Goal: Information Seeking & Learning: Find contact information

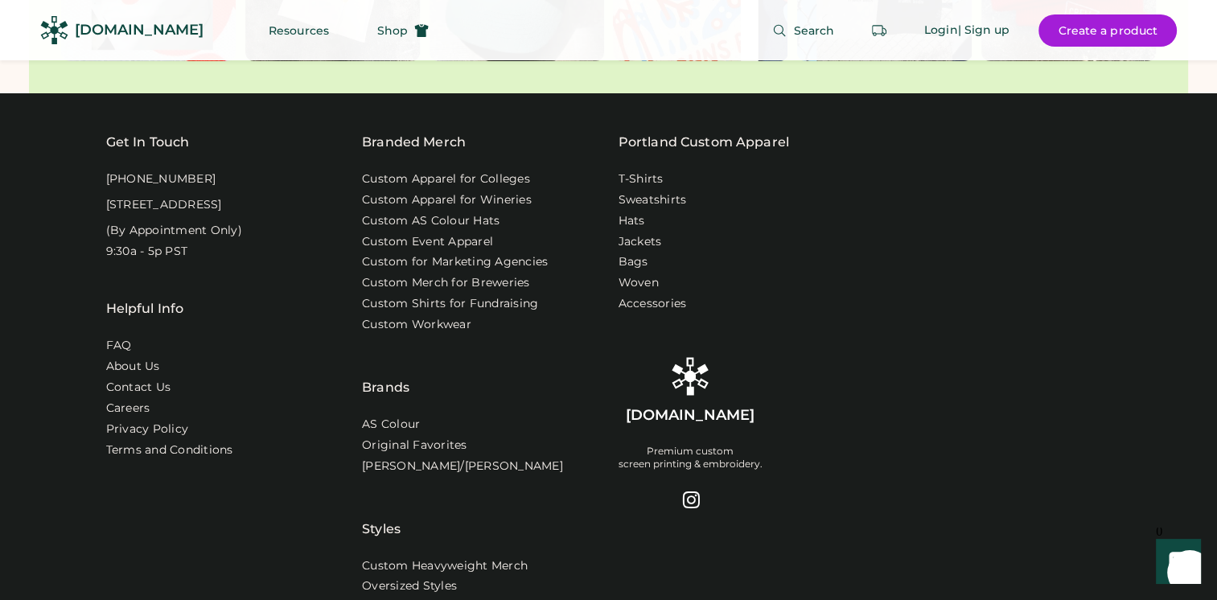
scroll to position [5174, 0]
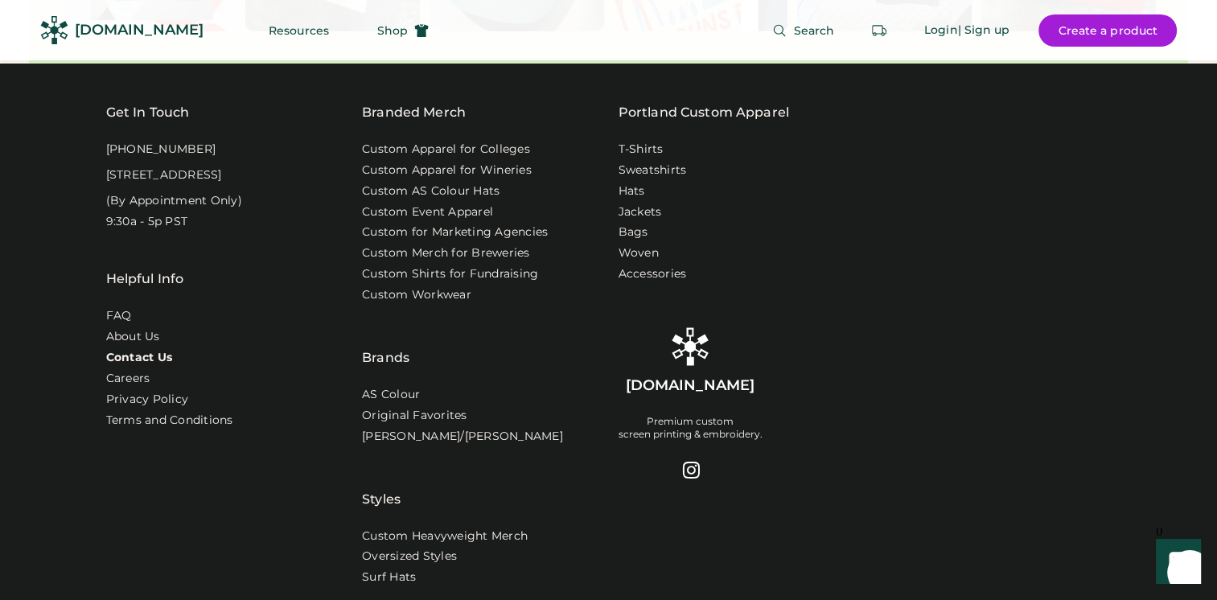
click at [143, 351] on link "Contact Us" at bounding box center [139, 358] width 67 height 16
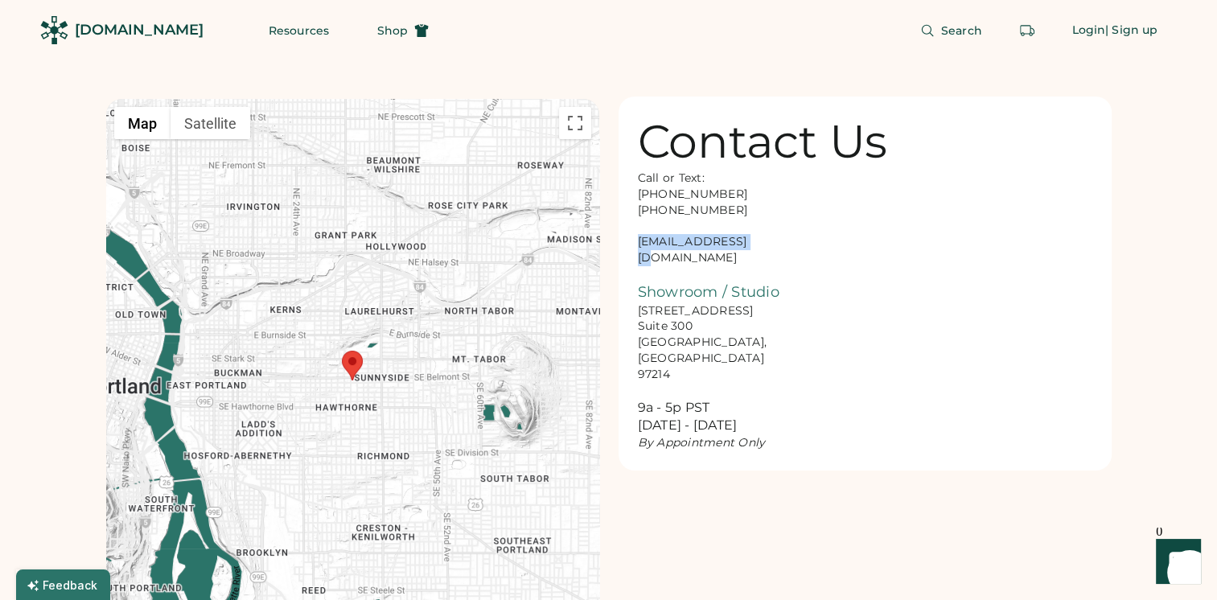
drag, startPoint x: 747, startPoint y: 240, endPoint x: 639, endPoint y: 249, distance: 108.2
click at [639, 249] on div "Call or Text: 888-299-3595 503-954-3595 hello@rendered.co Showroom / Studio 916…" at bounding box center [718, 311] width 161 height 281
click at [878, 299] on div "Contact Us Call or Text: 888-299-3595 503-954-3595 hello@rendered.co Showroom /…" at bounding box center [865, 284] width 493 height 374
drag, startPoint x: 754, startPoint y: 244, endPoint x: 639, endPoint y: 243, distance: 115.1
click at [639, 243] on div "Call or Text: 888-299-3595 503-954-3595 hello@rendered.co Showroom / Studio 916…" at bounding box center [718, 311] width 161 height 281
